Goal: Find specific page/section: Locate item on page

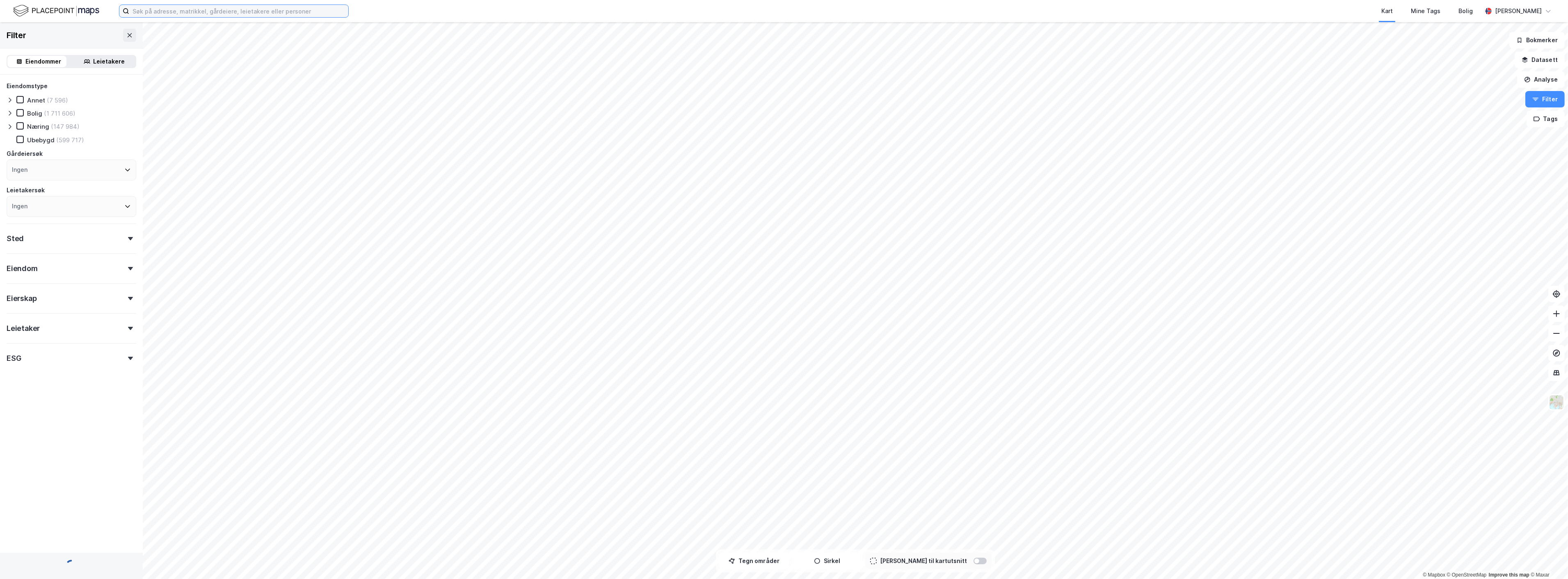
click at [187, 12] on input at bounding box center [239, 11] width 219 height 12
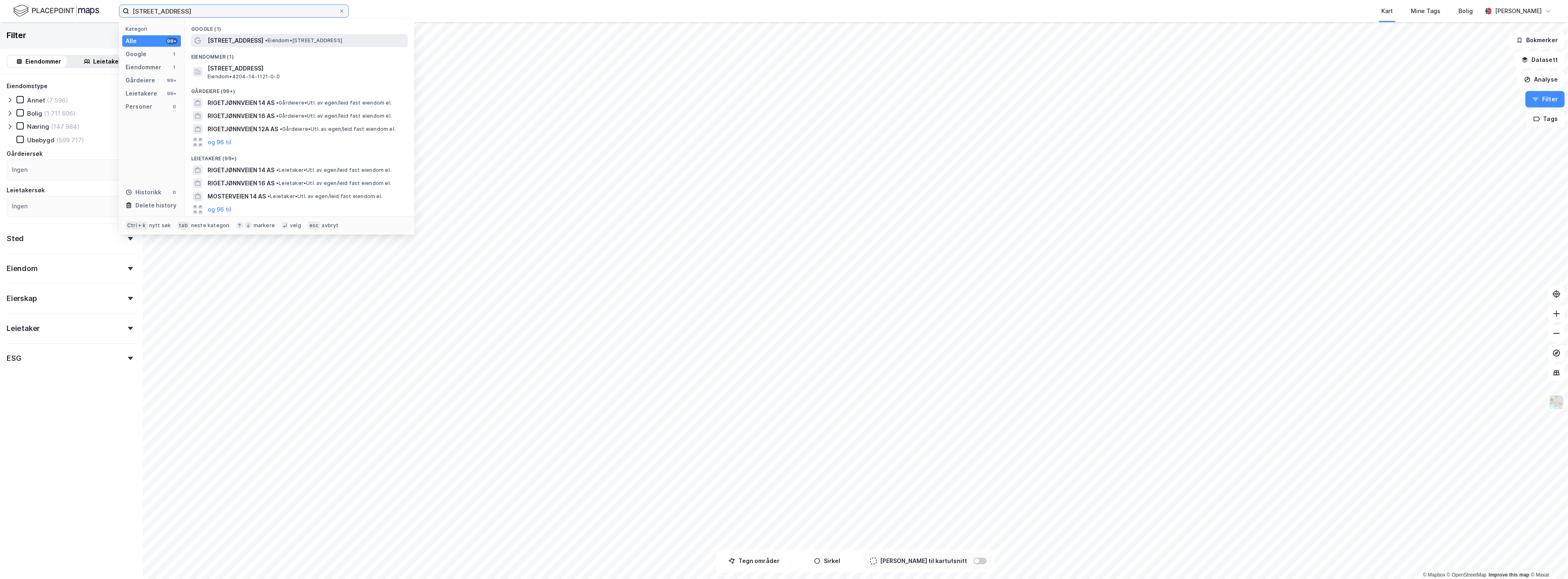
type input "[STREET_ADDRESS]"
click at [284, 41] on span "• Eiendom • [STREET_ADDRESS]" at bounding box center [303, 40] width 77 height 7
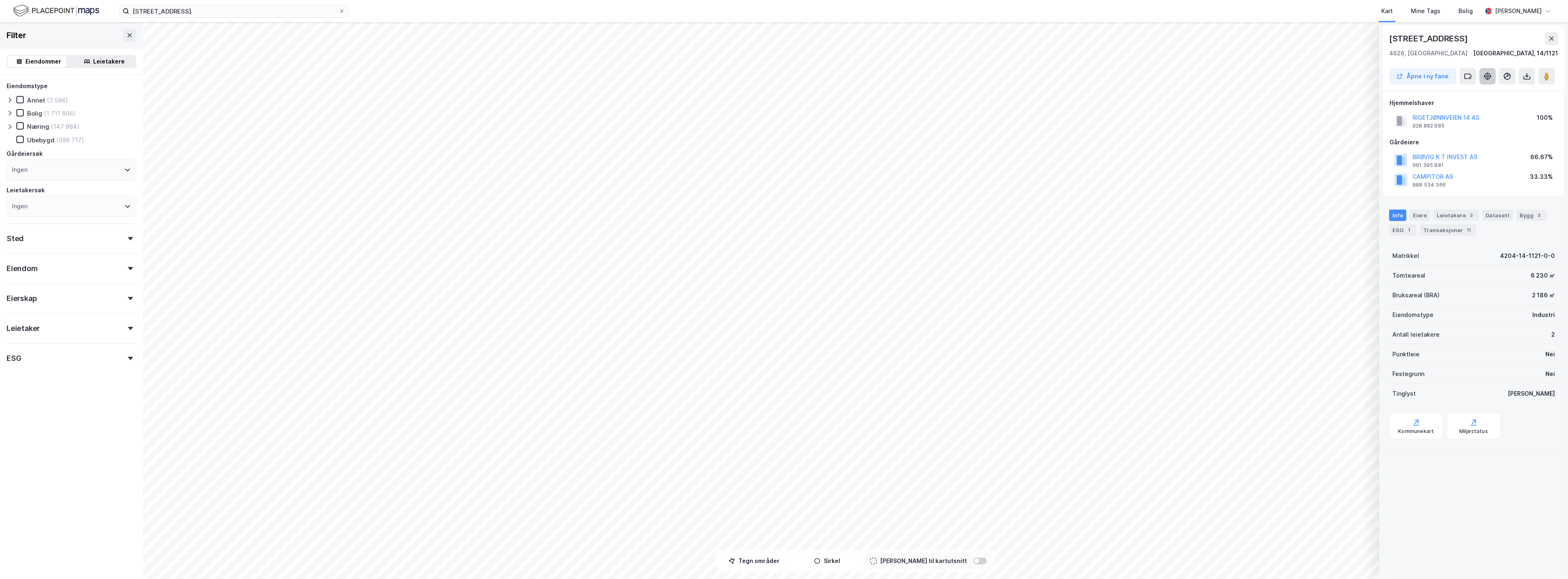
click at [1489, 75] on icon at bounding box center [1487, 76] width 8 height 8
